Goal: Find specific page/section: Find specific page/section

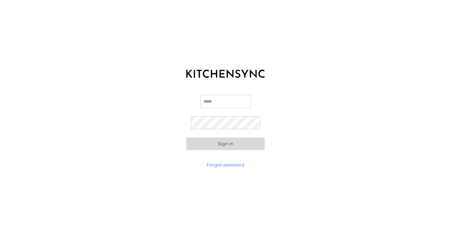
type input "**********"
click at [225, 143] on button "Sign in" at bounding box center [225, 143] width 78 height 13
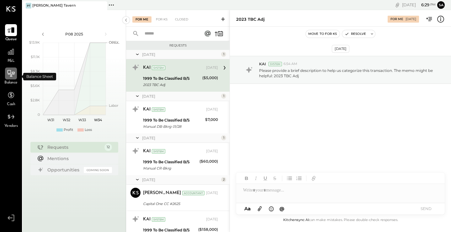
click at [10, 74] on icon at bounding box center [11, 73] width 8 height 8
